Goal: Task Accomplishment & Management: Manage account settings

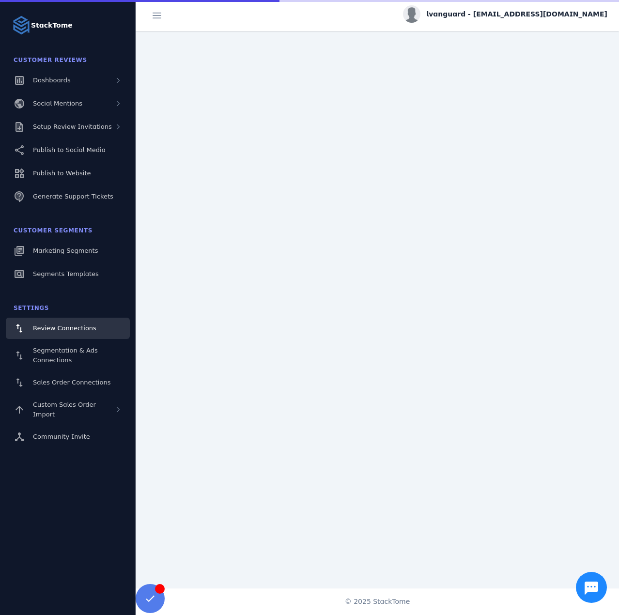
click at [525, 8] on div "lvanguard - [EMAIL_ADDRESS][DOMAIN_NAME]" at bounding box center [505, 13] width 204 height 17
click at [555, 59] on mat-icon "assignment" at bounding box center [551, 62] width 12 height 12
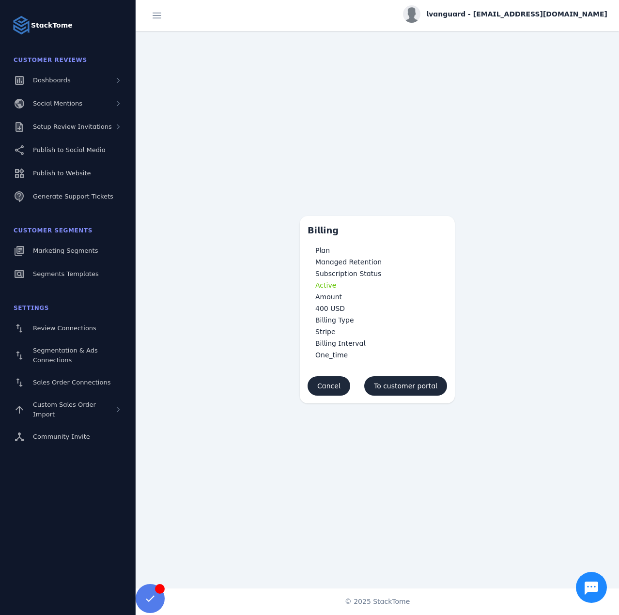
click at [562, 13] on span "lvanguard - [EMAIL_ADDRESS][DOMAIN_NAME]" at bounding box center [516, 14] width 181 height 10
click at [570, 43] on span "My Profile" at bounding box center [578, 39] width 33 height 12
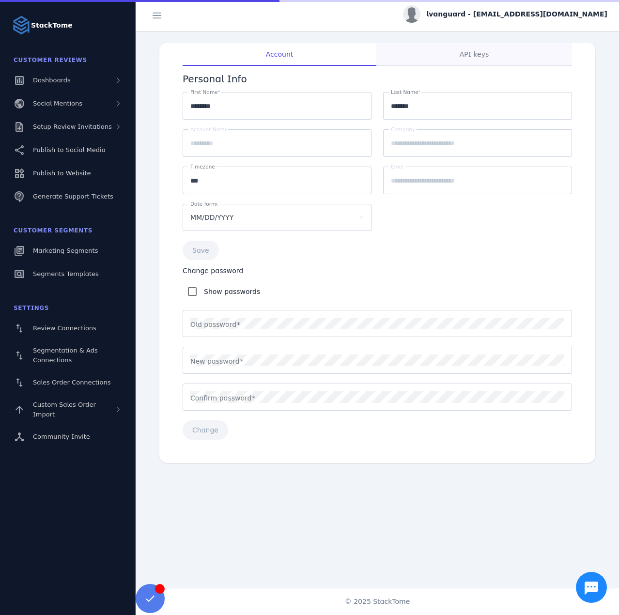
click at [479, 54] on span "API keys" at bounding box center [473, 54] width 29 height 7
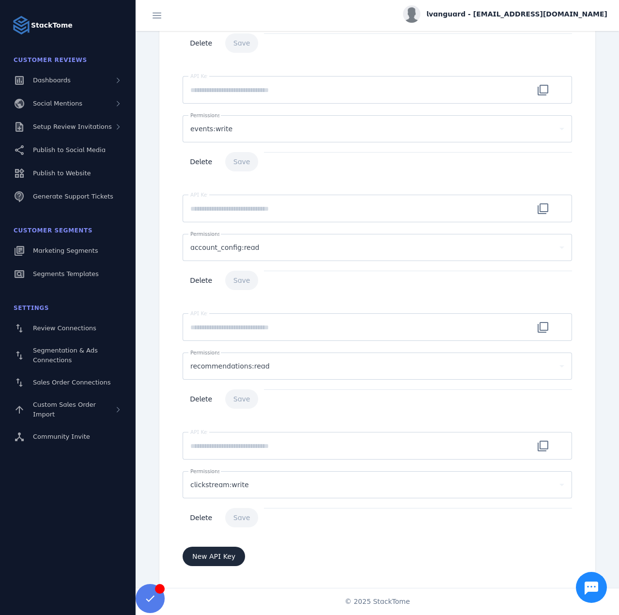
scroll to position [137, 0]
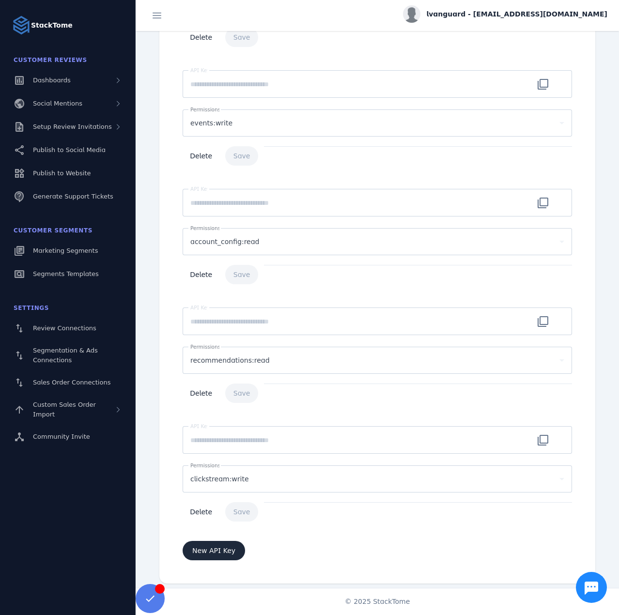
click at [506, 13] on span "lvanguard - [EMAIL_ADDRESS][DOMAIN_NAME]" at bounding box center [516, 14] width 181 height 10
click at [558, 90] on button "Sign out" at bounding box center [572, 93] width 70 height 23
